Goal: Find specific page/section: Find specific page/section

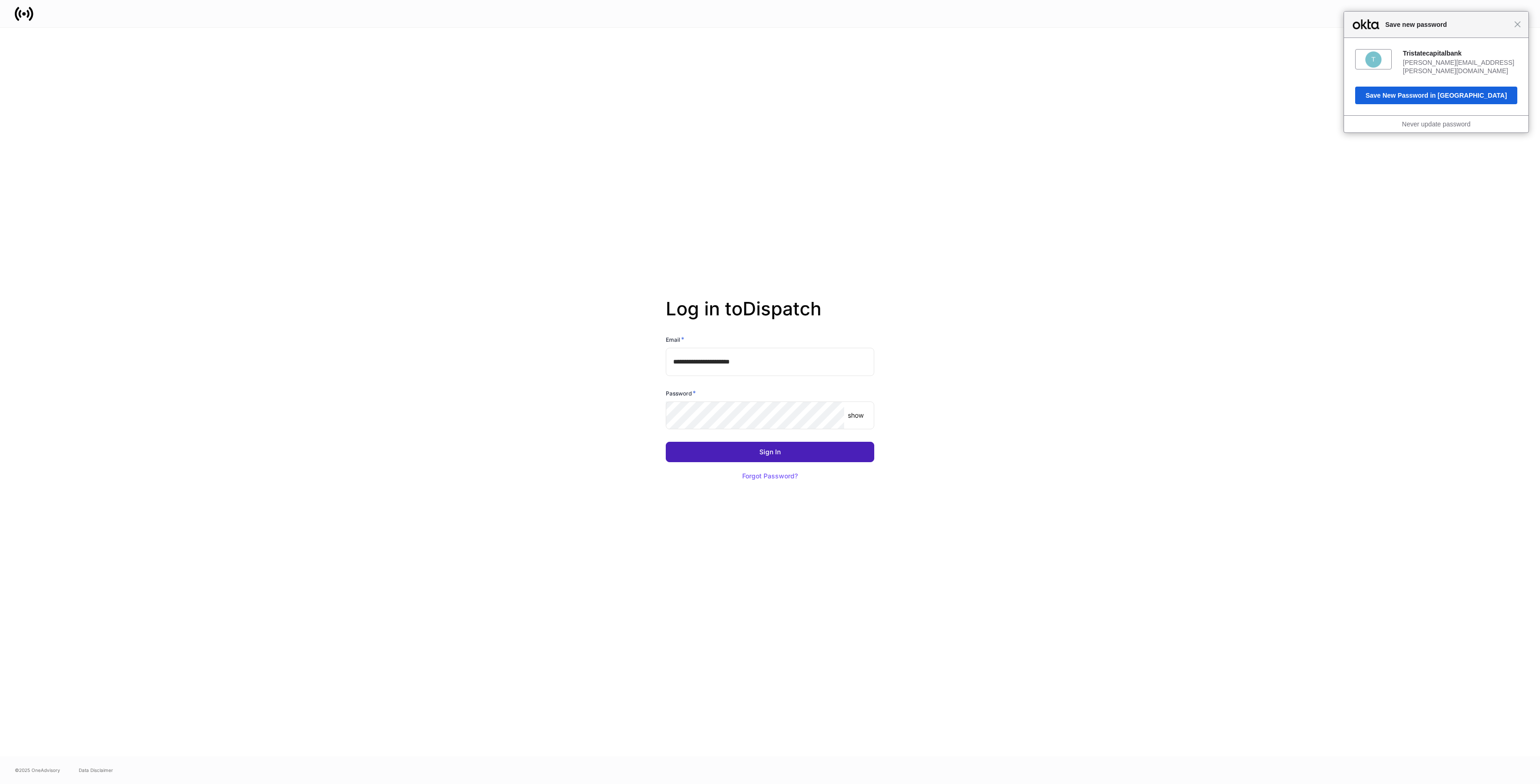
click at [734, 458] on button "Sign In" at bounding box center [770, 452] width 208 height 20
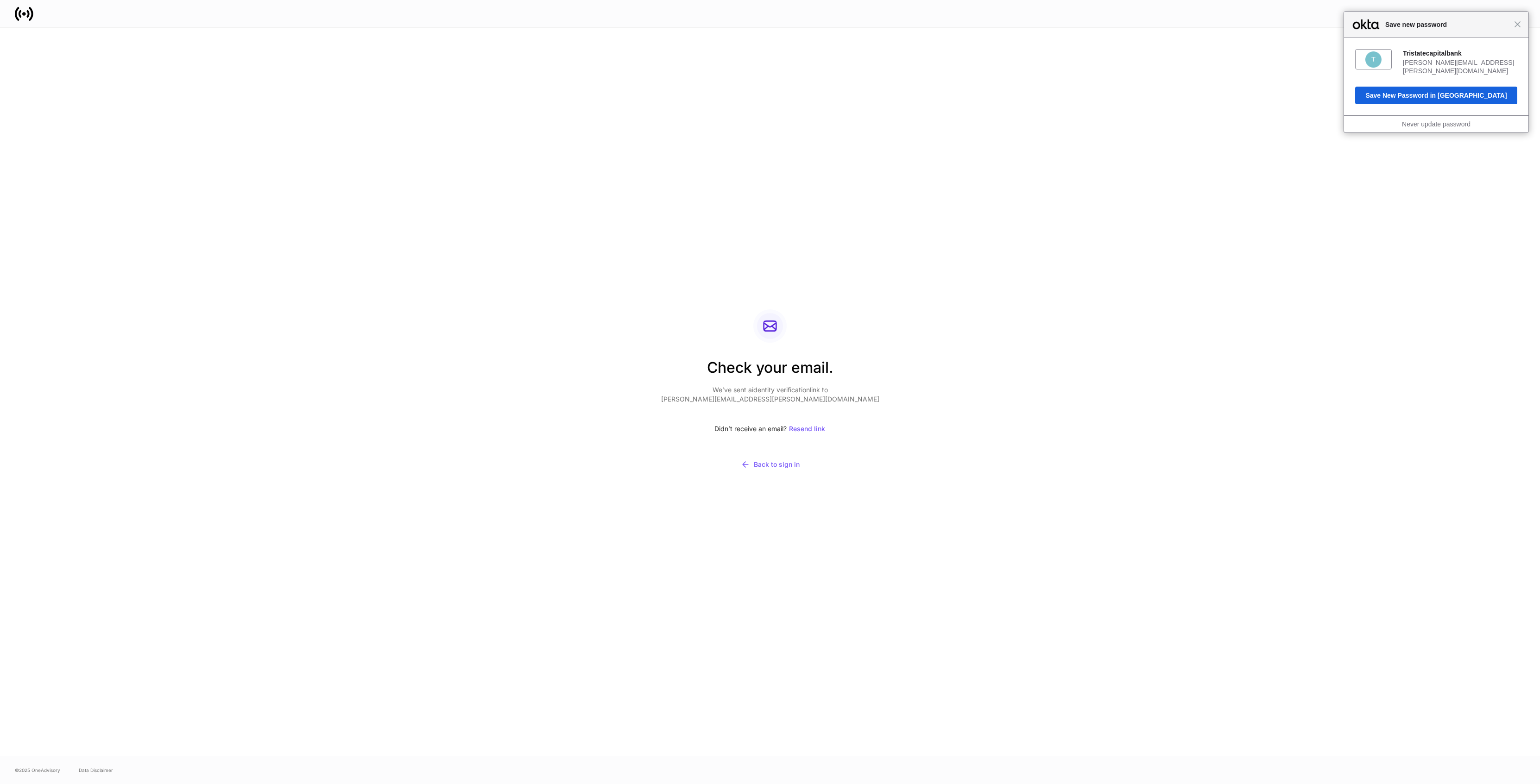
click at [1517, 30] on div "Close Save new password" at bounding box center [1436, 24] width 185 height 26
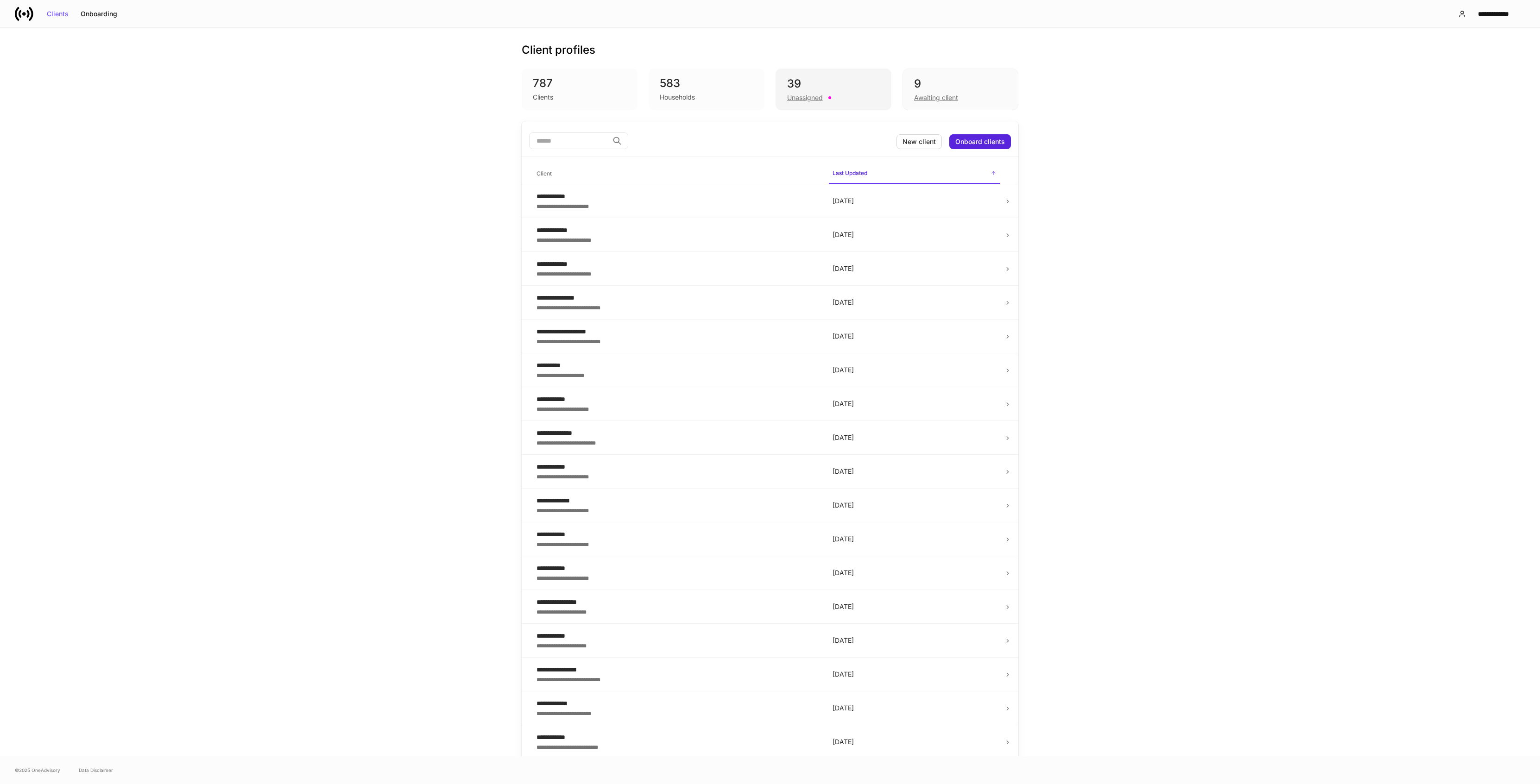
click at [840, 91] on div "Unassigned" at bounding box center [833, 96] width 92 height 11
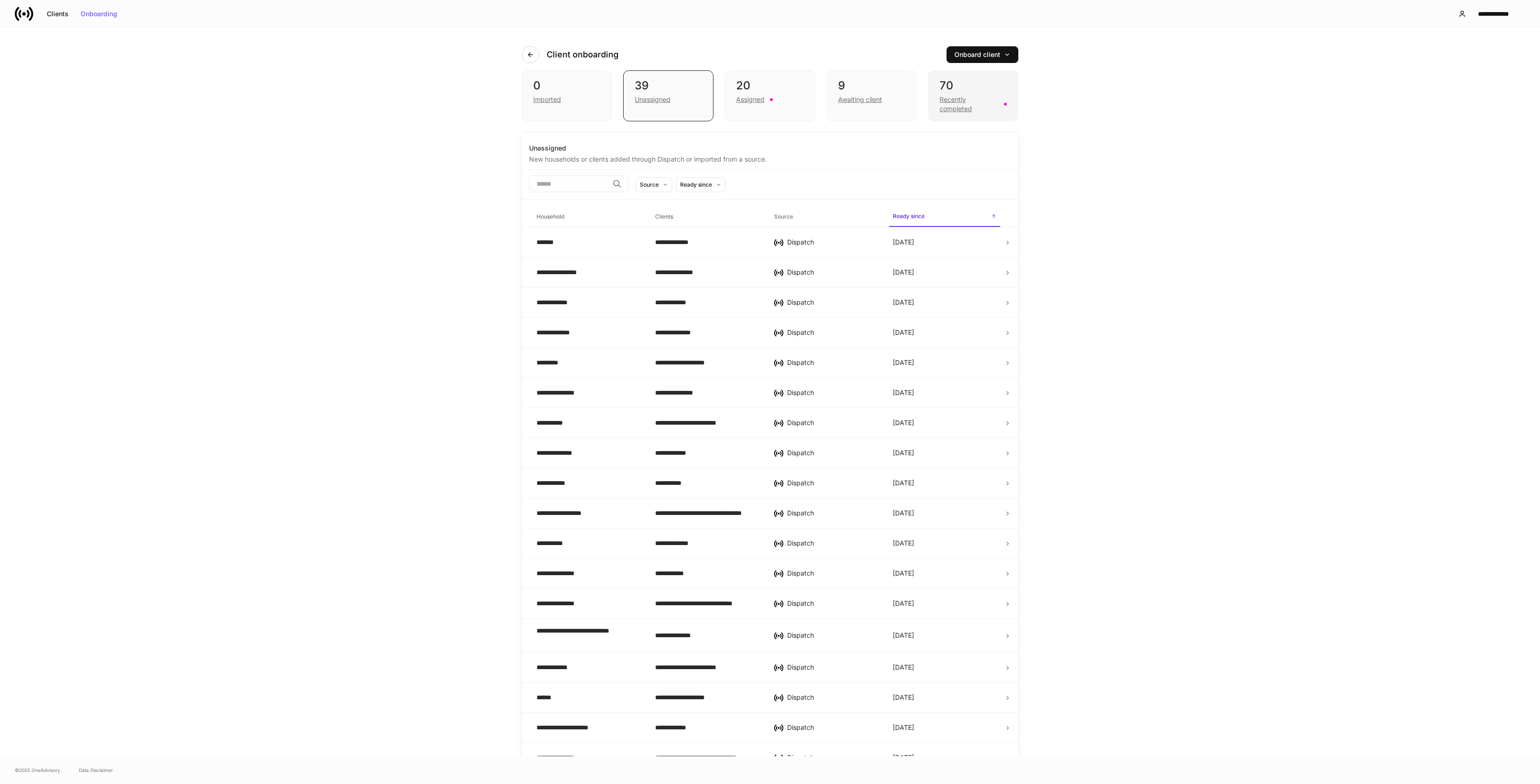
drag, startPoint x: 956, startPoint y: 101, endPoint x: 947, endPoint y: 110, distance: 12.7
click at [956, 101] on div "Recently completed" at bounding box center [969, 104] width 59 height 18
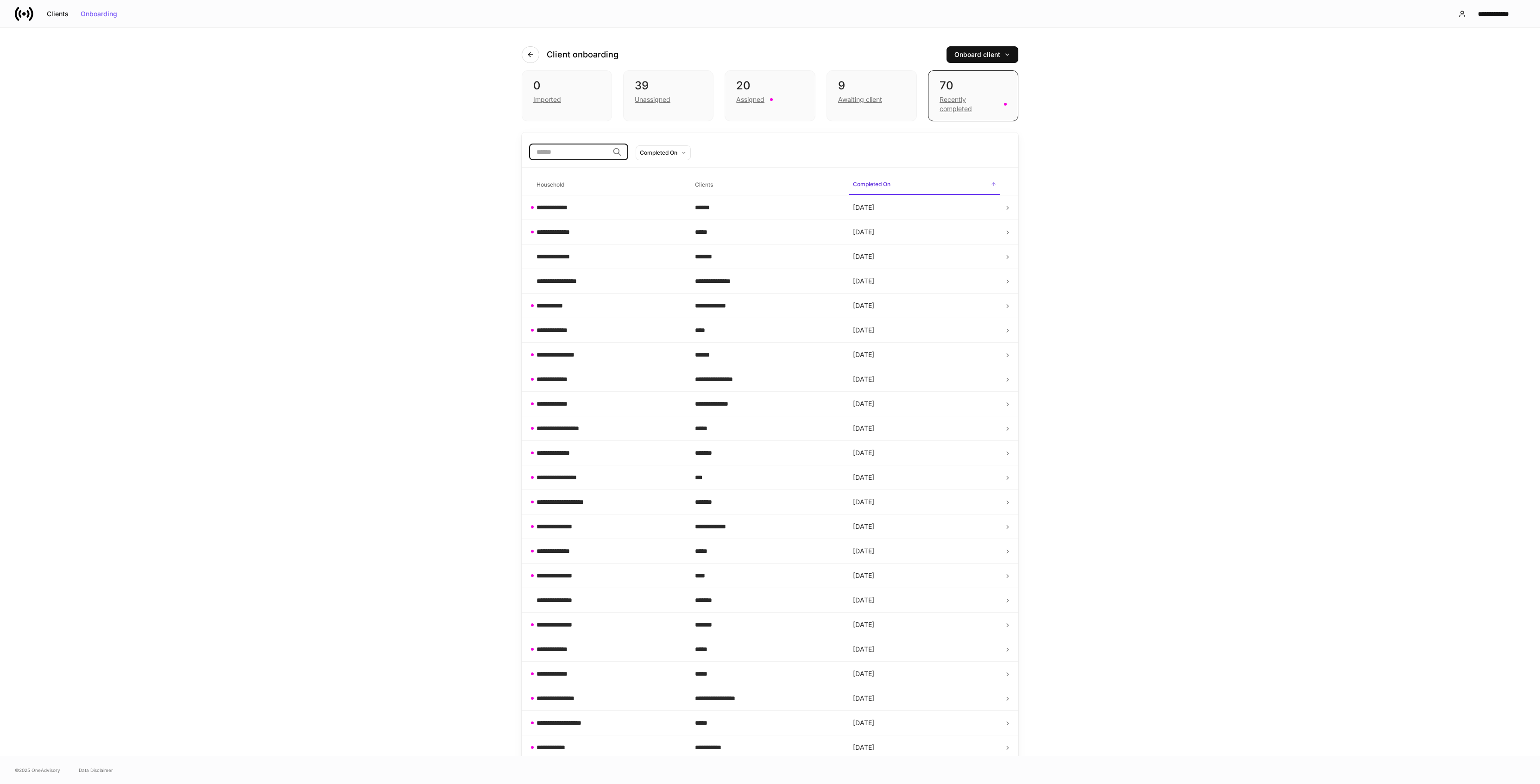
click at [574, 148] on input "search" at bounding box center [569, 152] width 80 height 17
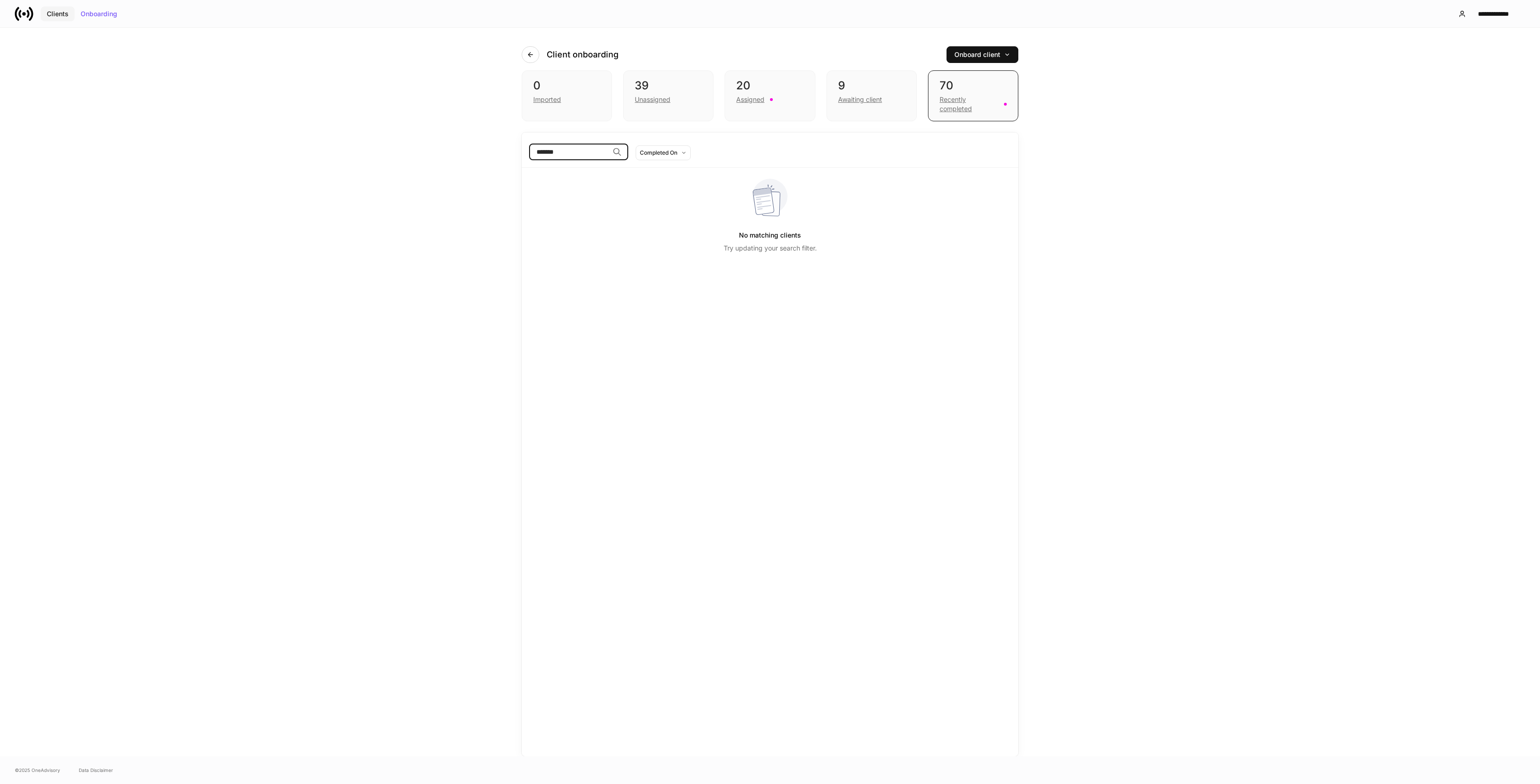
type input "*******"
click at [57, 15] on div "Clients" at bounding box center [58, 14] width 22 height 7
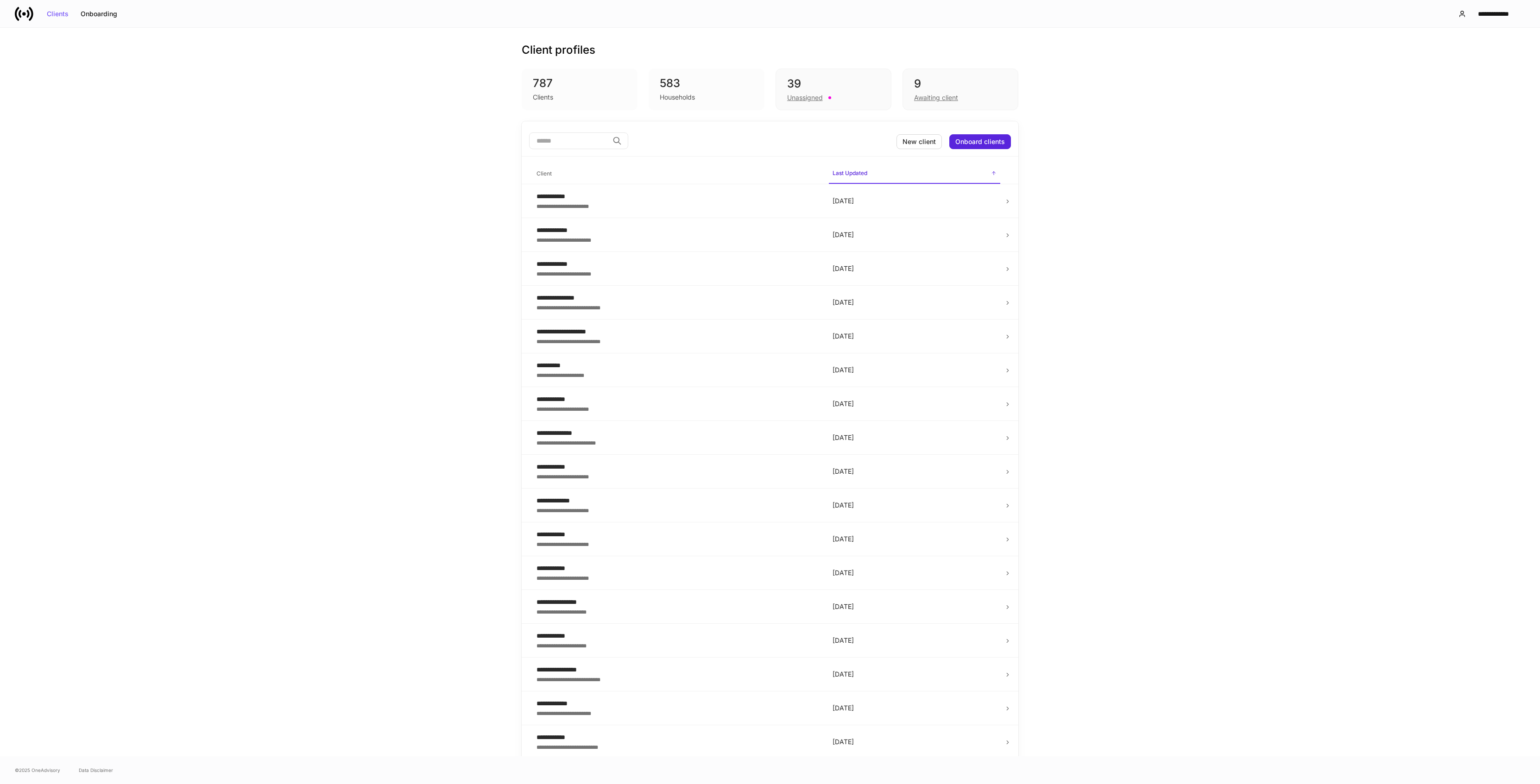
click at [26, 13] on icon at bounding box center [24, 14] width 18 height 18
click at [558, 148] on input "search" at bounding box center [569, 141] width 80 height 17
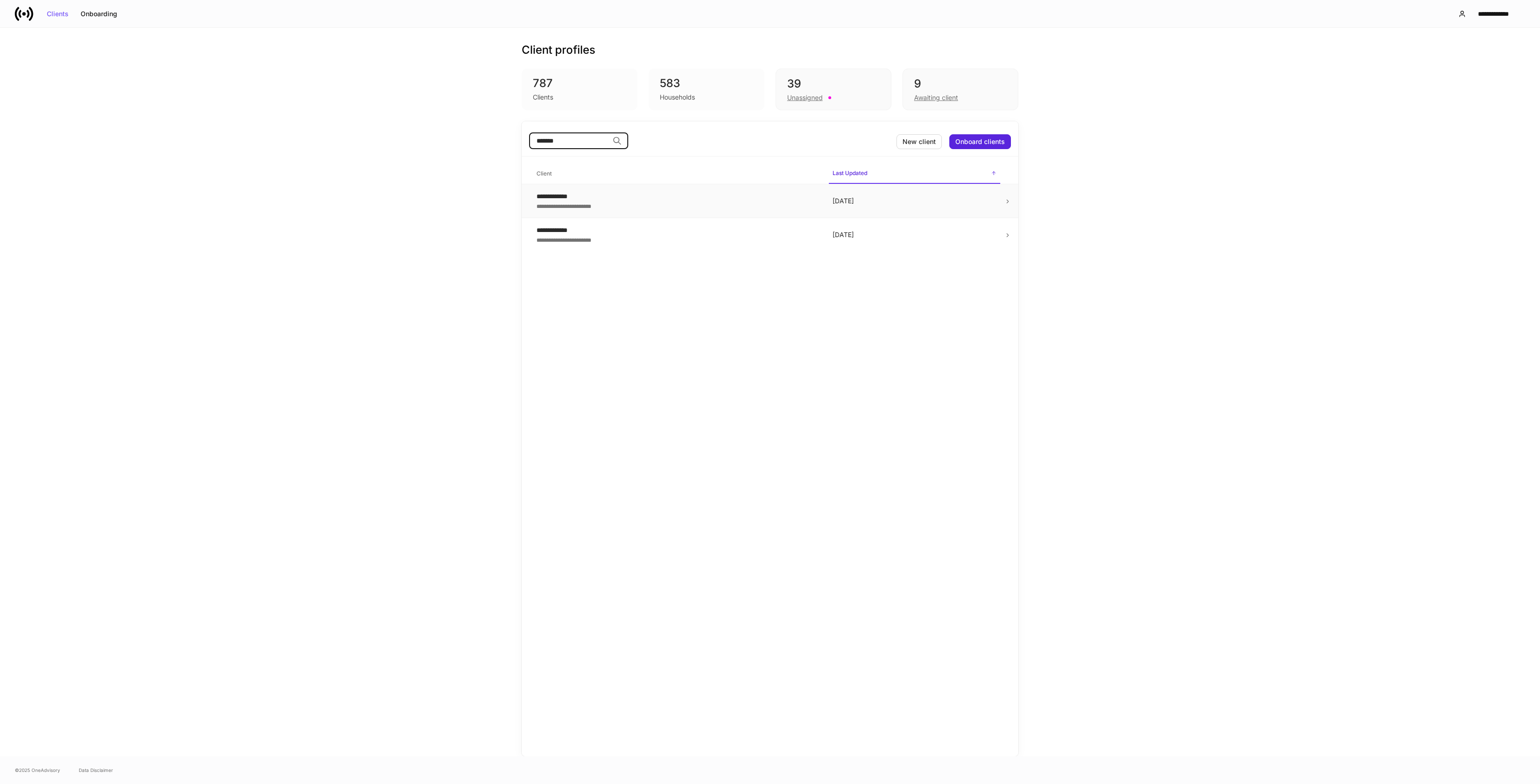
type input "*******"
click at [944, 202] on p "2 months ago" at bounding box center [913, 200] width 164 height 9
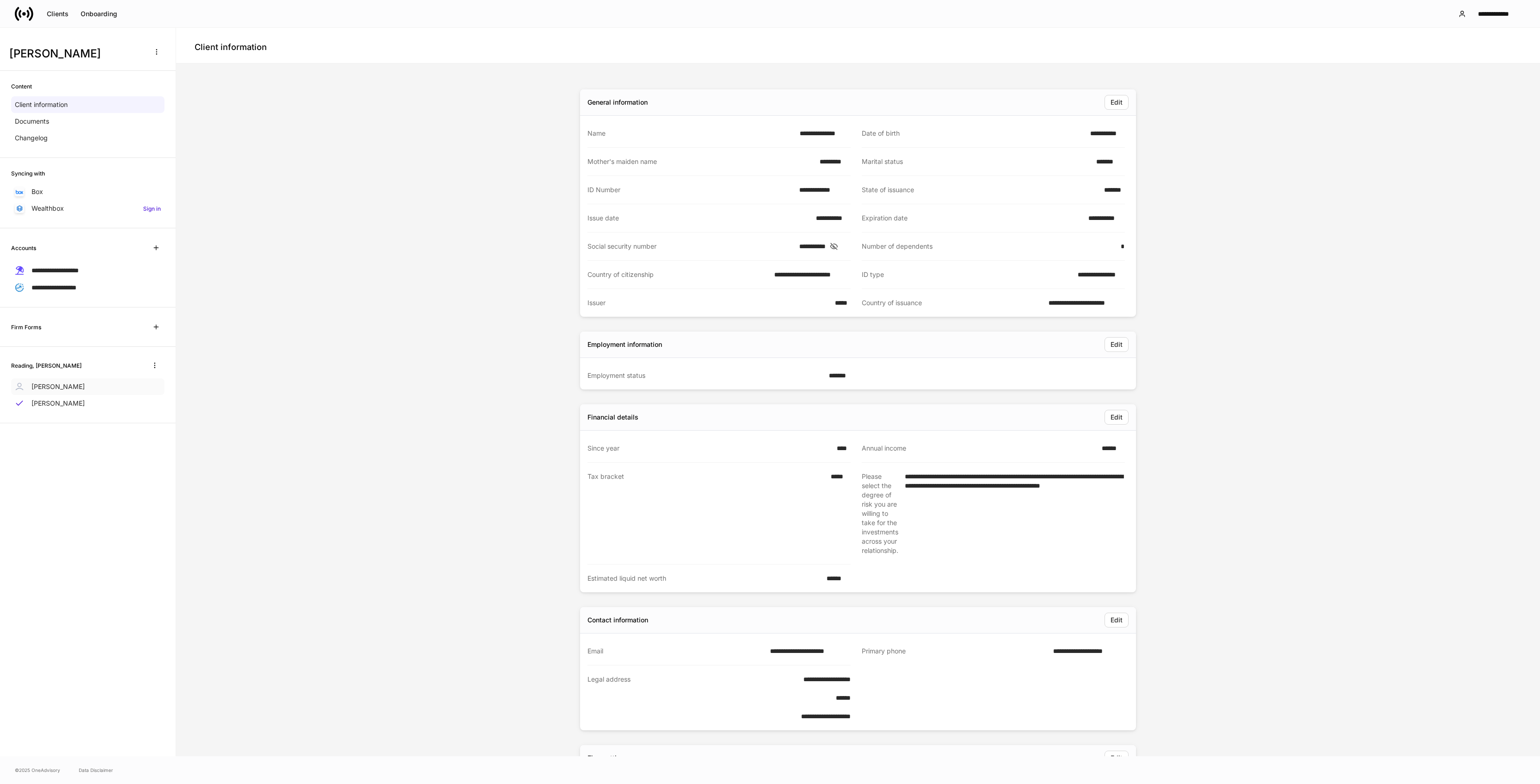
click at [67, 380] on div "Susan Reading" at bounding box center [87, 387] width 153 height 17
drag, startPoint x: 474, startPoint y: 563, endPoint x: 576, endPoint y: 453, distance: 150.0
